Goal: Task Accomplishment & Management: Use online tool/utility

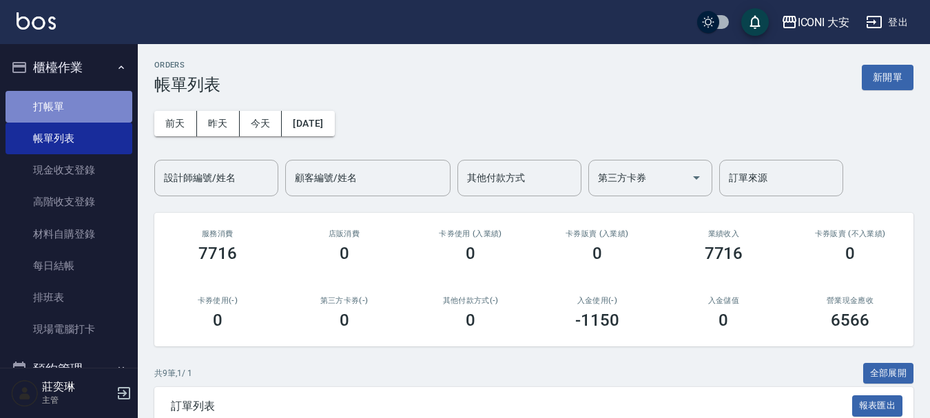
click at [78, 96] on link "打帳單" at bounding box center [69, 107] width 127 height 32
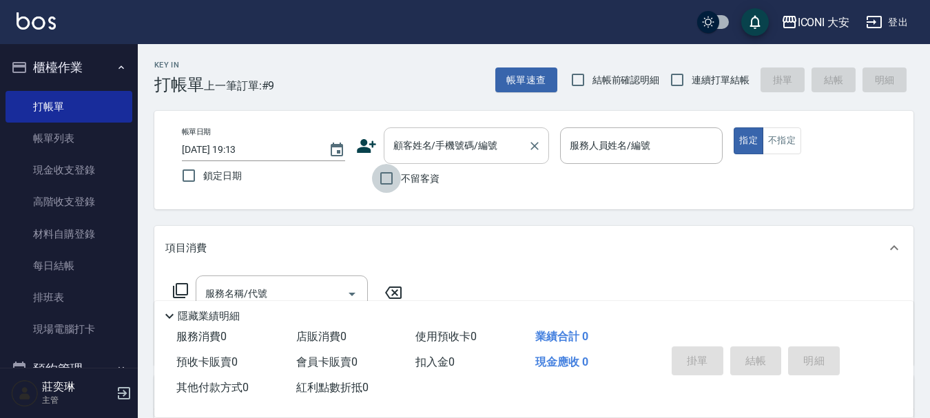
drag, startPoint x: 386, startPoint y: 176, endPoint x: 481, endPoint y: 147, distance: 98.9
click at [388, 176] on input "不留客資" at bounding box center [386, 178] width 29 height 29
checkbox input "true"
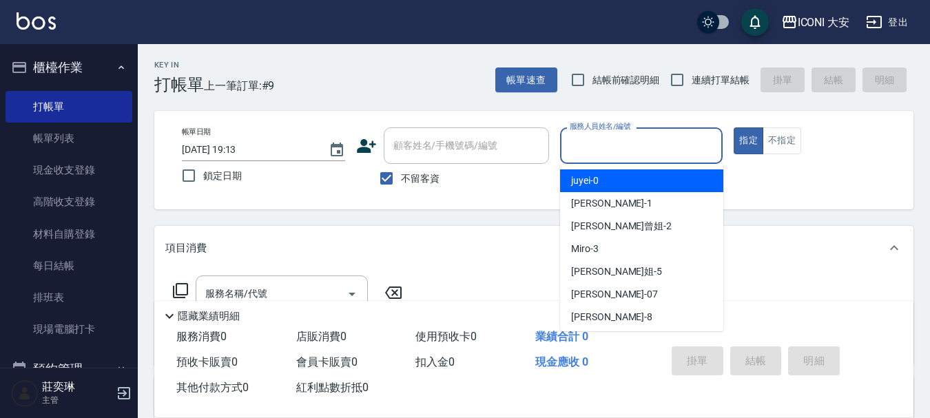
click at [629, 152] on input "服務人員姓名/編號" at bounding box center [641, 146] width 151 height 24
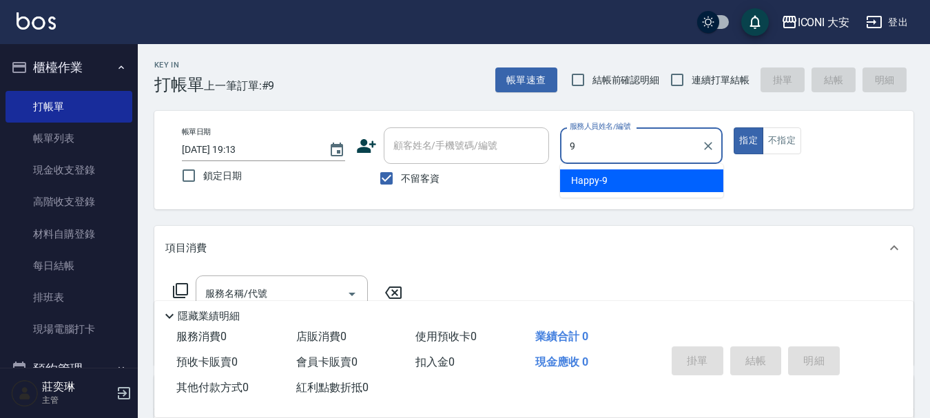
type input "Happy-9"
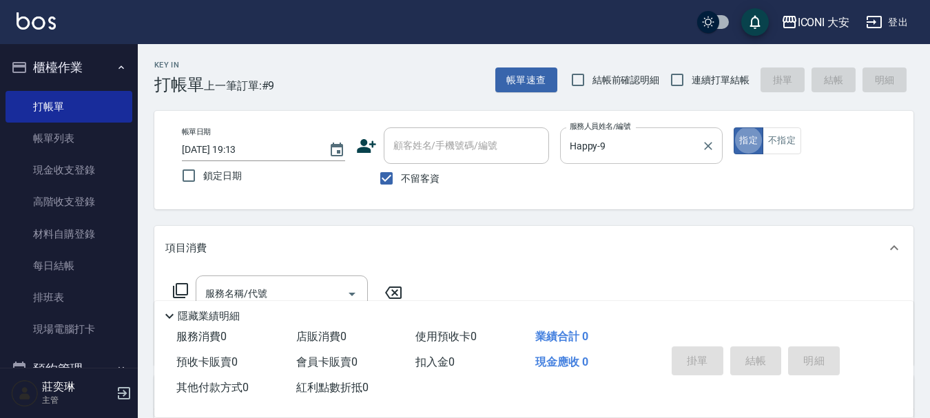
type button "true"
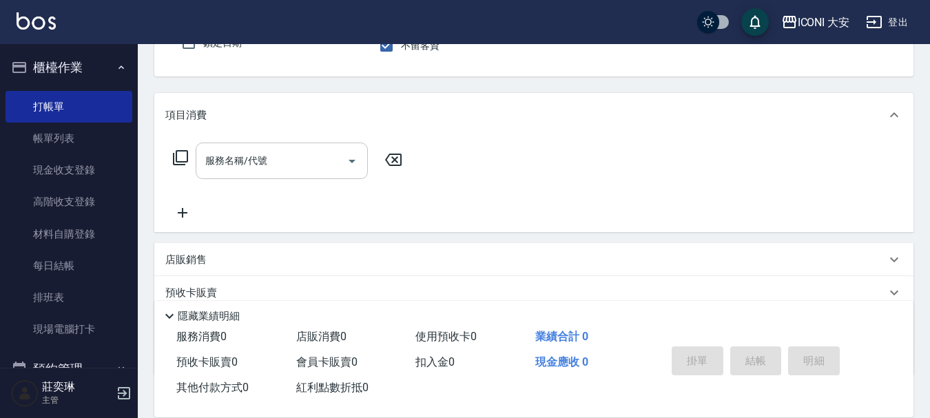
scroll to position [138, 0]
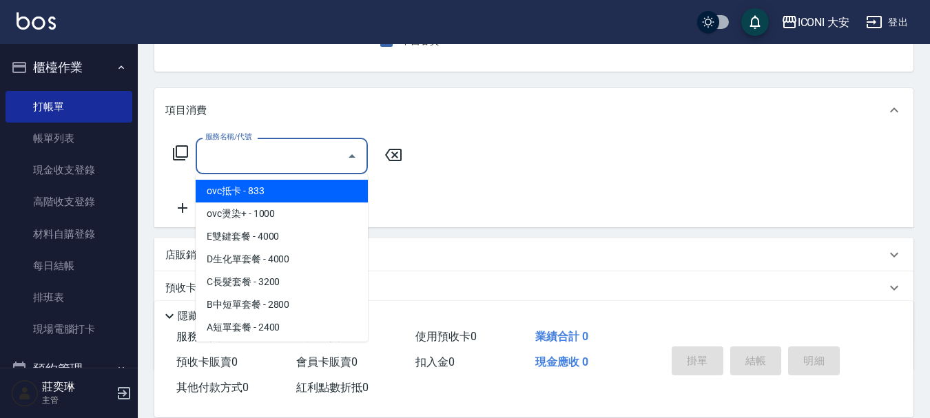
click at [264, 155] on div "服務名稱/代號 服務名稱/代號" at bounding box center [282, 156] width 172 height 37
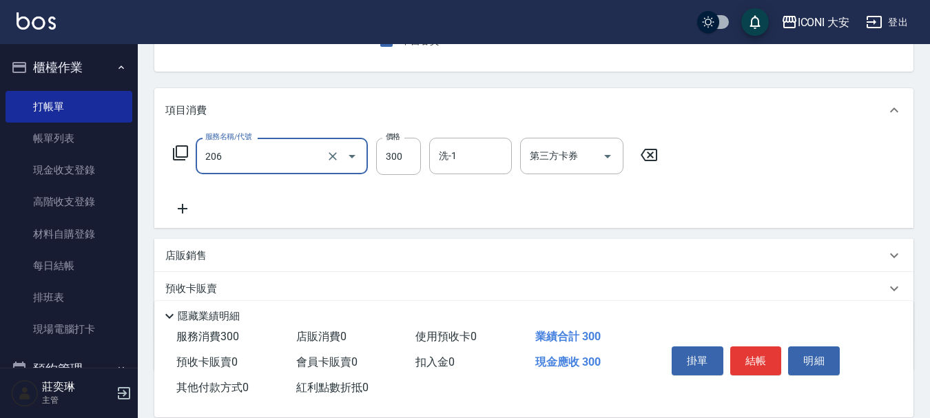
type input "洗髮(206)"
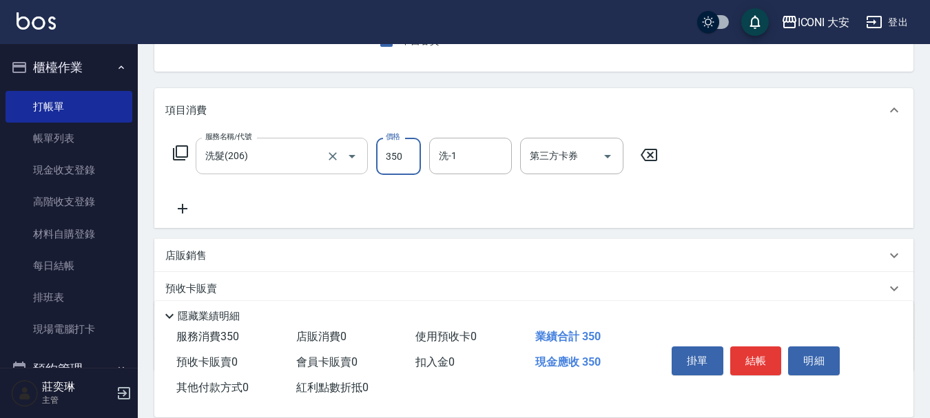
type input "350"
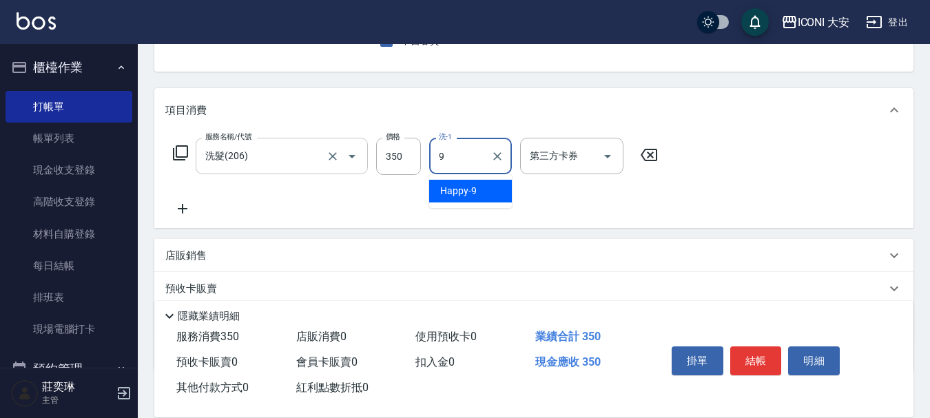
type input "Happy-9"
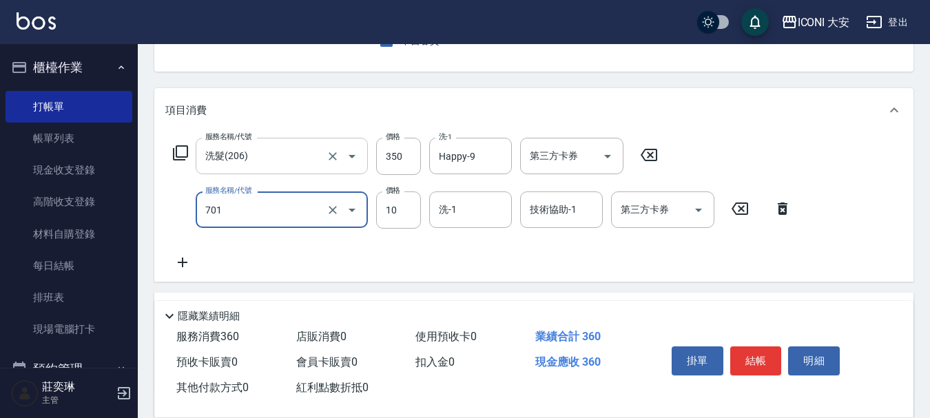
type input "[PERSON_NAME](701)"
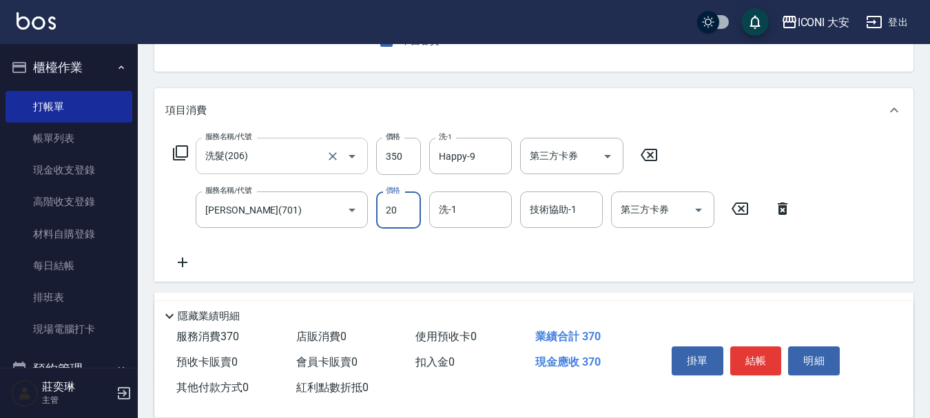
type input "20"
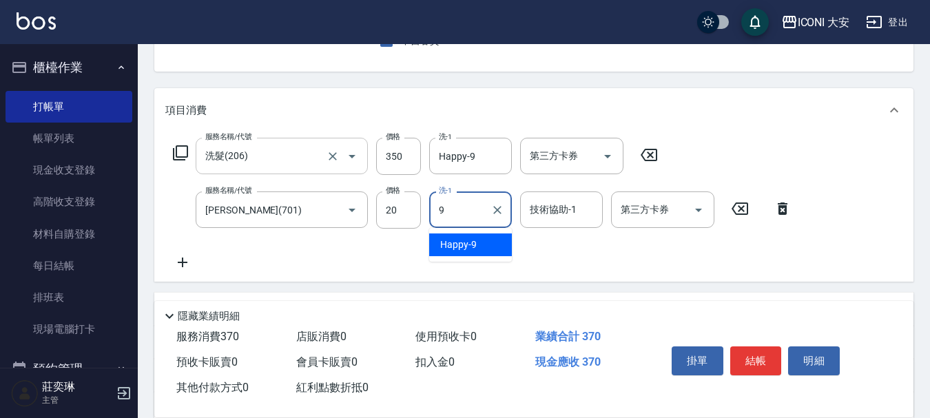
type input "Happy-9"
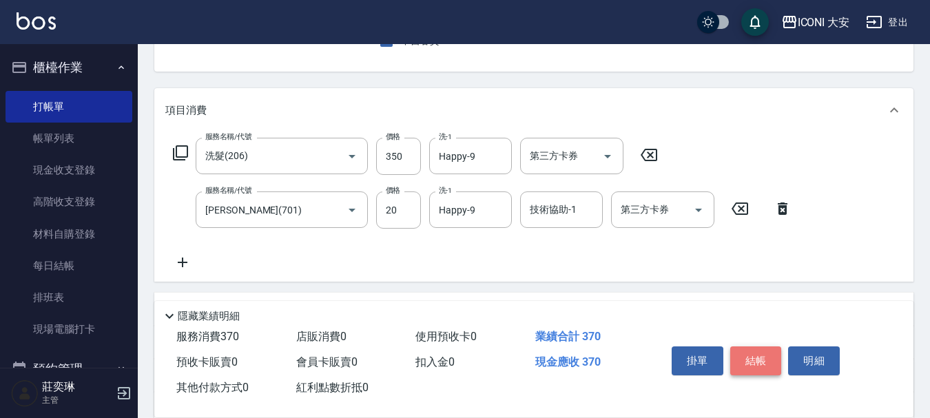
click at [760, 352] on button "結帳" at bounding box center [756, 360] width 52 height 29
